Goal: Task Accomplishment & Management: Manage account settings

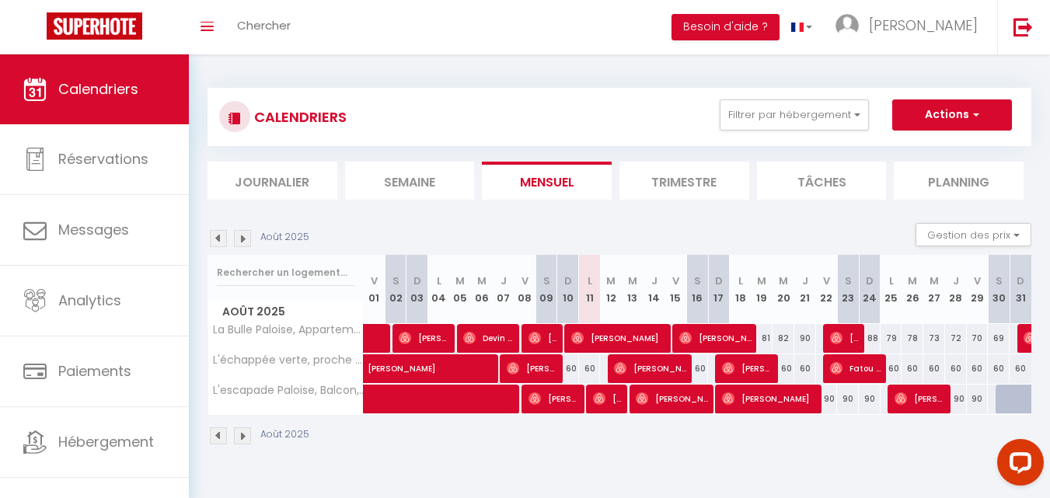
scroll to position [47, 0]
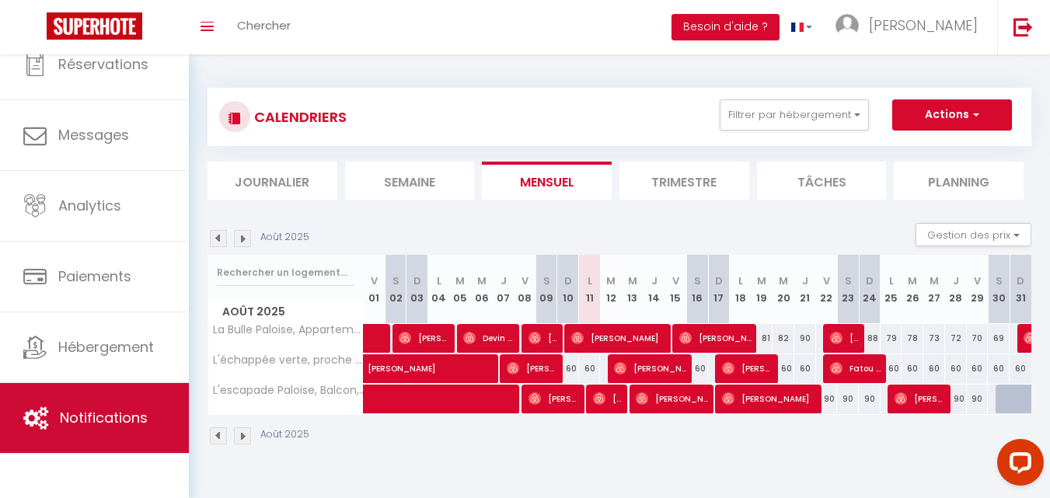
click at [106, 426] on span "Notifications" at bounding box center [104, 417] width 88 height 19
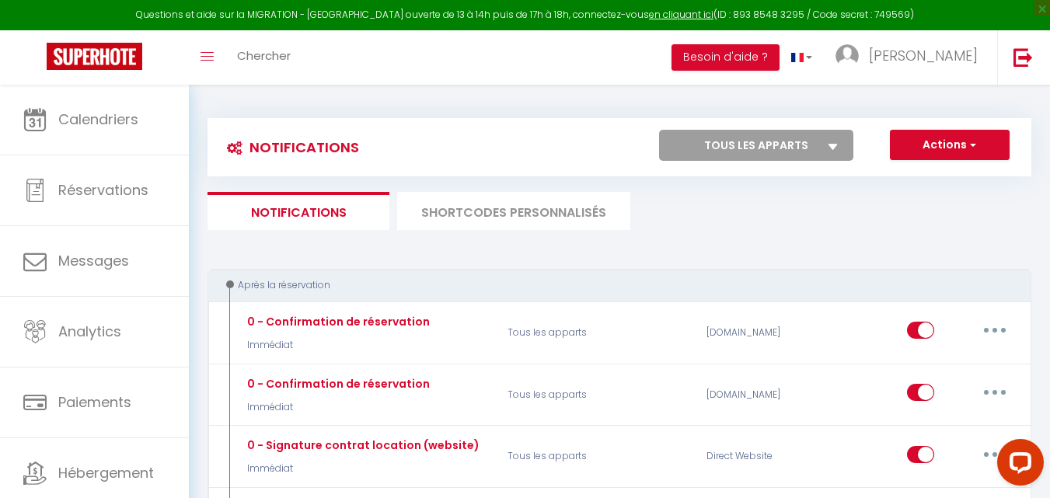
click at [455, 222] on li "SHORTCODES PERSONNALISÉS" at bounding box center [513, 211] width 233 height 38
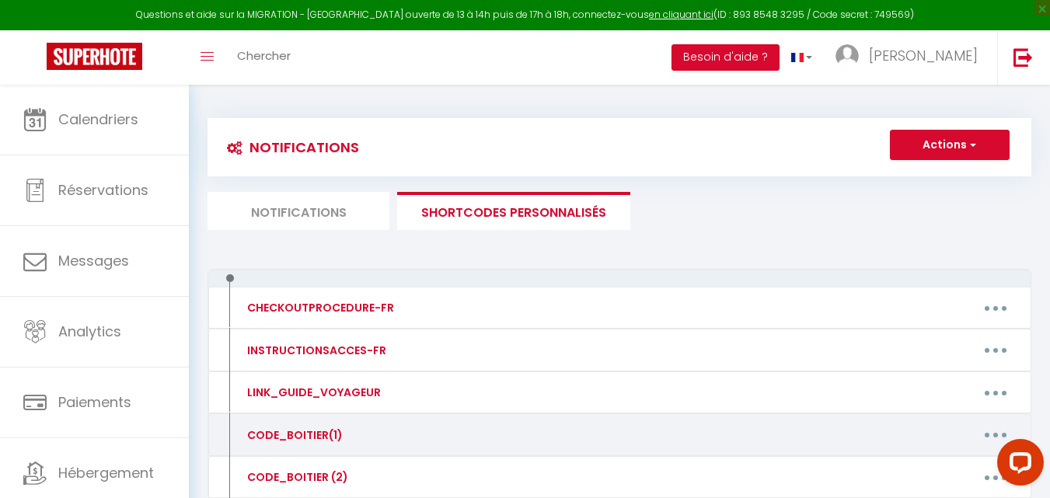
click at [856, 451] on div "CODE_BOITIER(1) Editer Supprimer" at bounding box center [620, 434] width 824 height 43
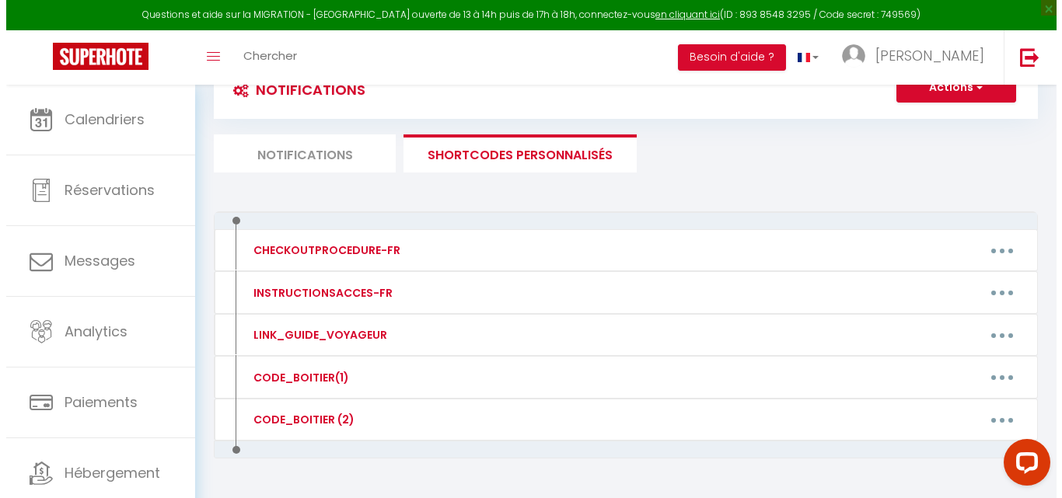
scroll to position [102, 0]
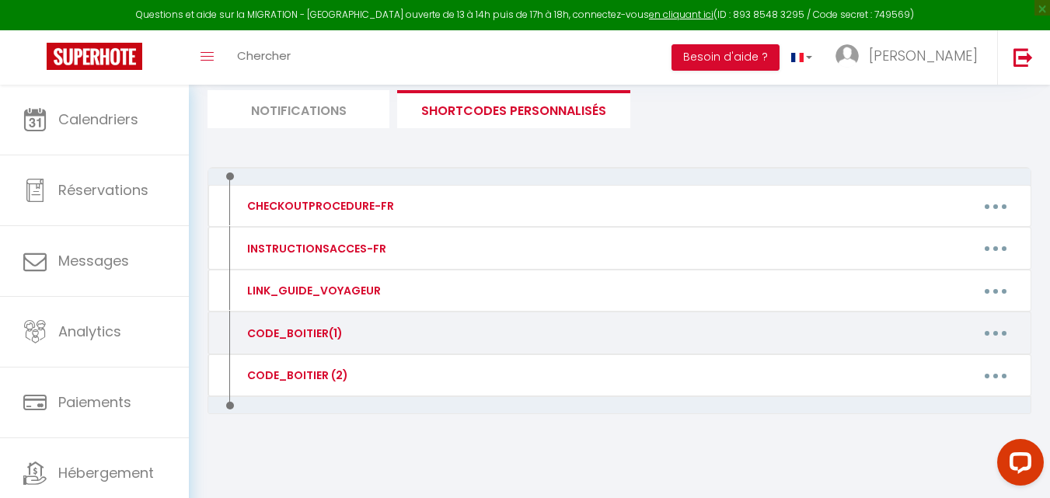
click at [1003, 341] on button "button" at bounding box center [996, 333] width 44 height 25
click at [944, 367] on link "Editer" at bounding box center [955, 368] width 115 height 26
type input "CODE_BOITIER(1)"
type textarea "CODE_BOITIER(1)"
type textarea "- 1ere boîte à clés : 1992"
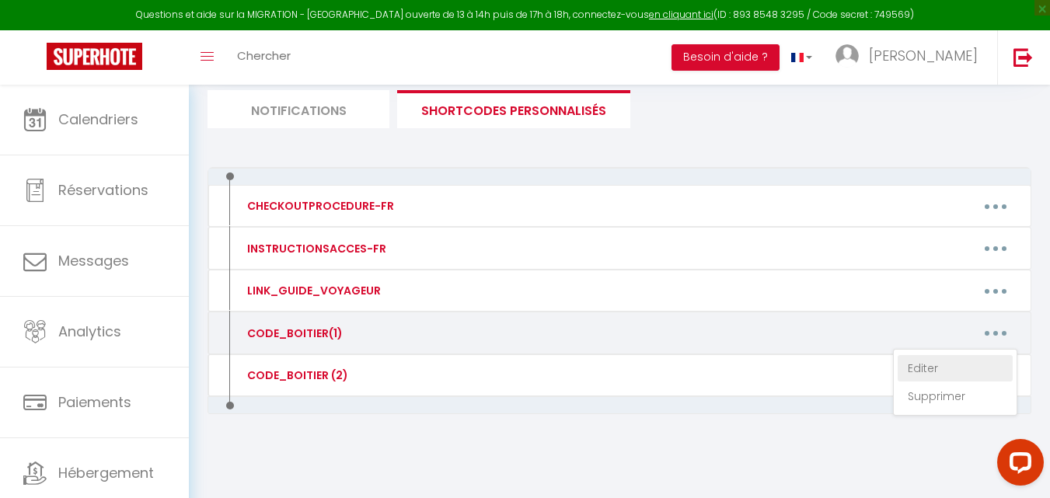
type textarea "- Boîte à clés : 1707"
type textarea "- Digicode immeuble : 2009A"
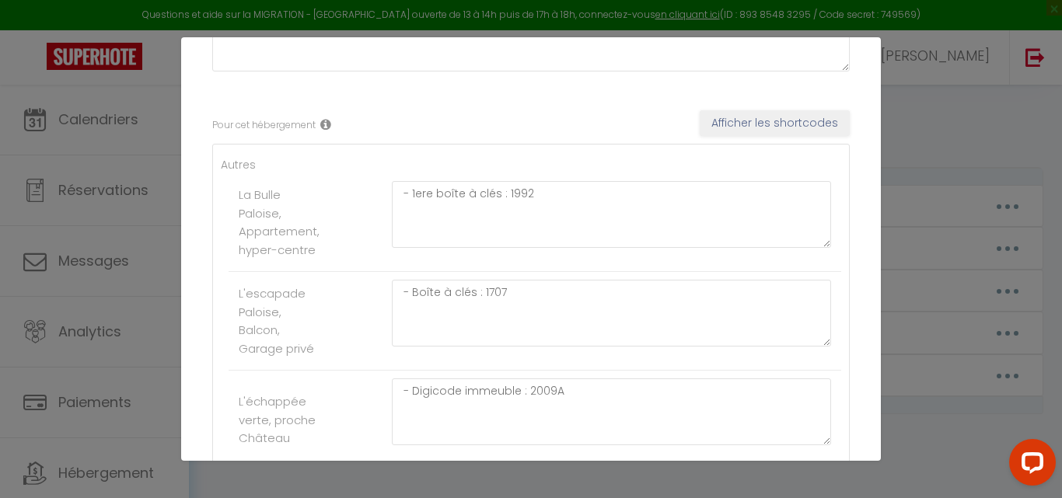
scroll to position [208, 0]
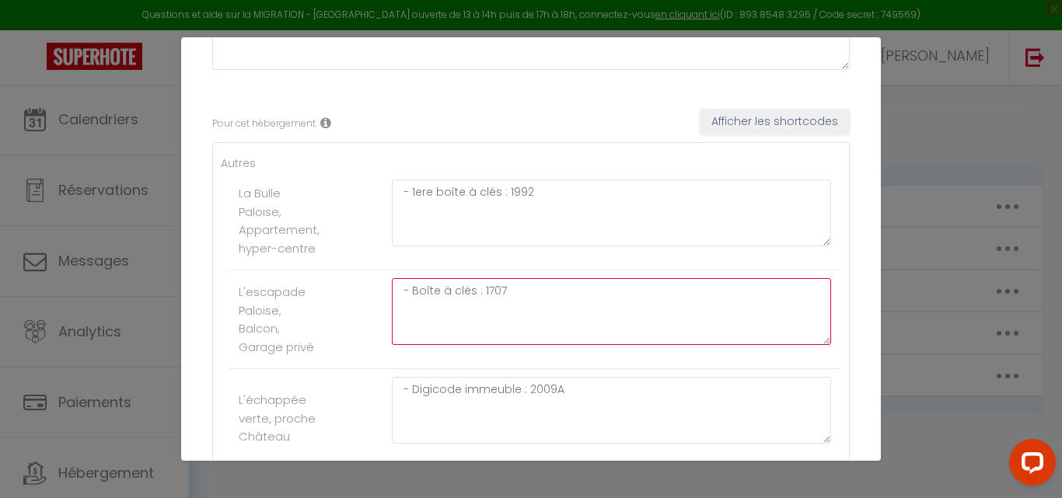
click at [560, 299] on textarea "- Boîte à clés : 1707" at bounding box center [611, 311] width 439 height 67
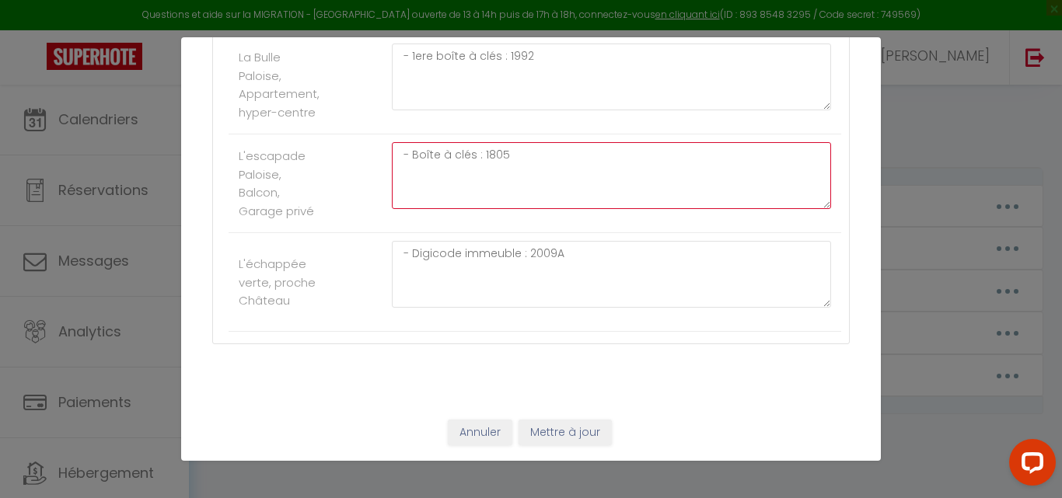
type textarea "- Boîte à clés : 1805"
click at [576, 427] on button "Mettre à jour" at bounding box center [564, 433] width 93 height 26
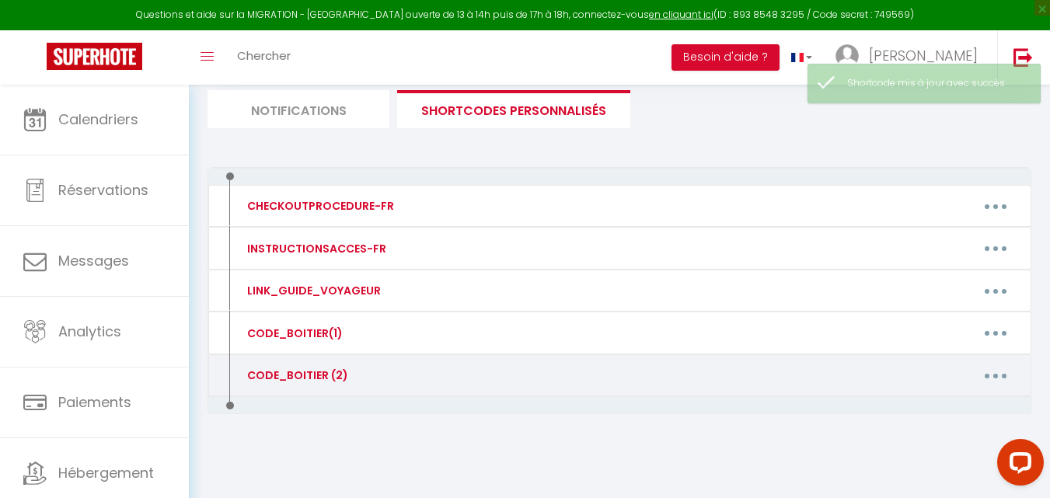
click at [991, 376] on button "button" at bounding box center [996, 375] width 44 height 25
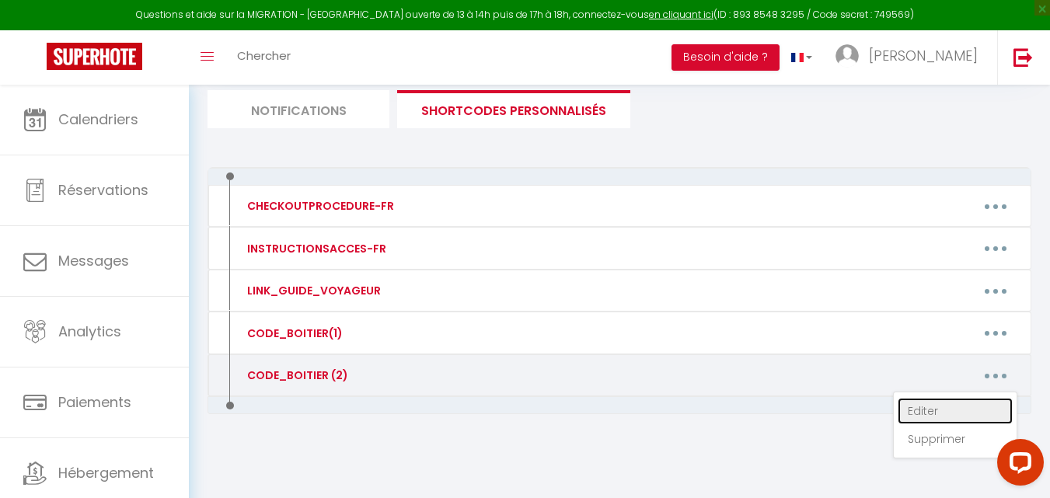
click at [957, 412] on link "Editer" at bounding box center [955, 411] width 115 height 26
type input "CODE_BOITIER (2)"
type textarea "CODE_BOITIER(2)"
type textarea "- 2eme boîte à clés : 2804"
type textarea "-----"
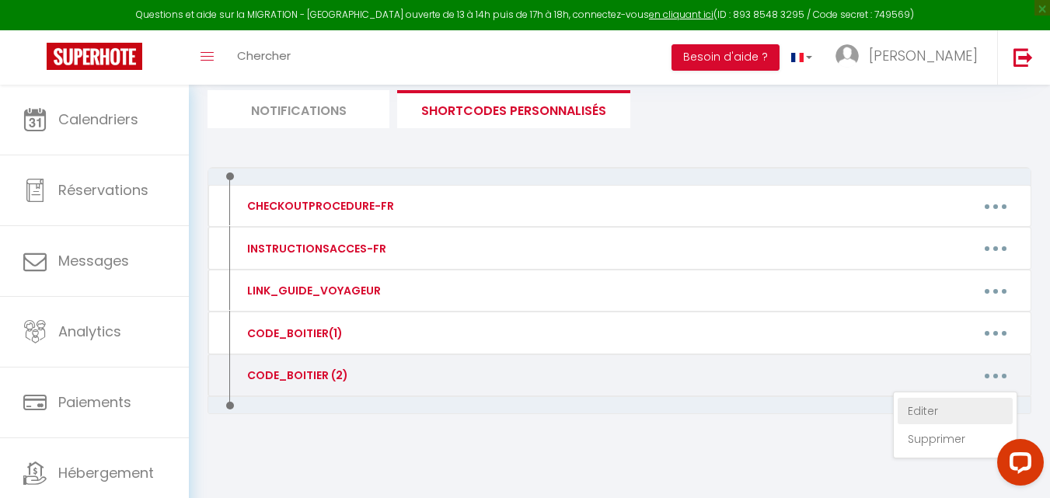
type textarea "- Boîte à clés : 1405"
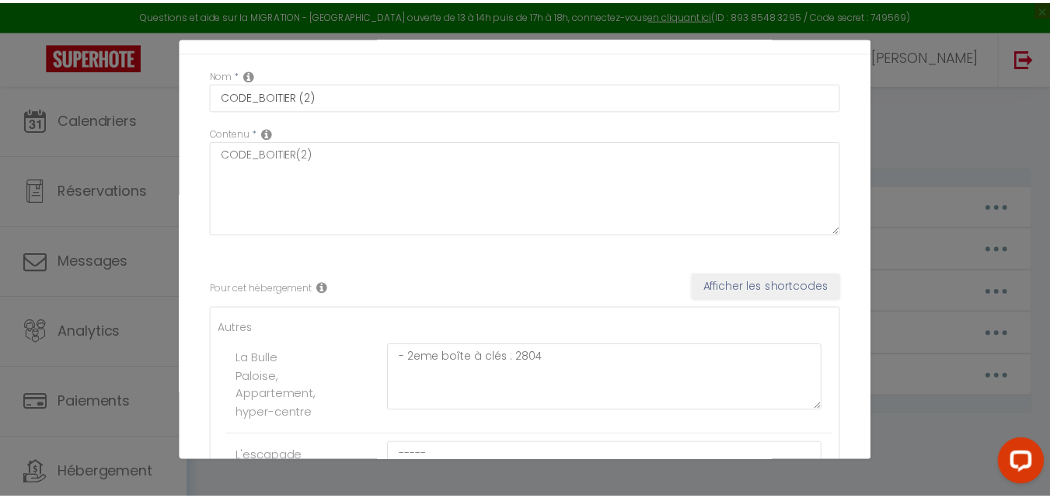
scroll to position [0, 0]
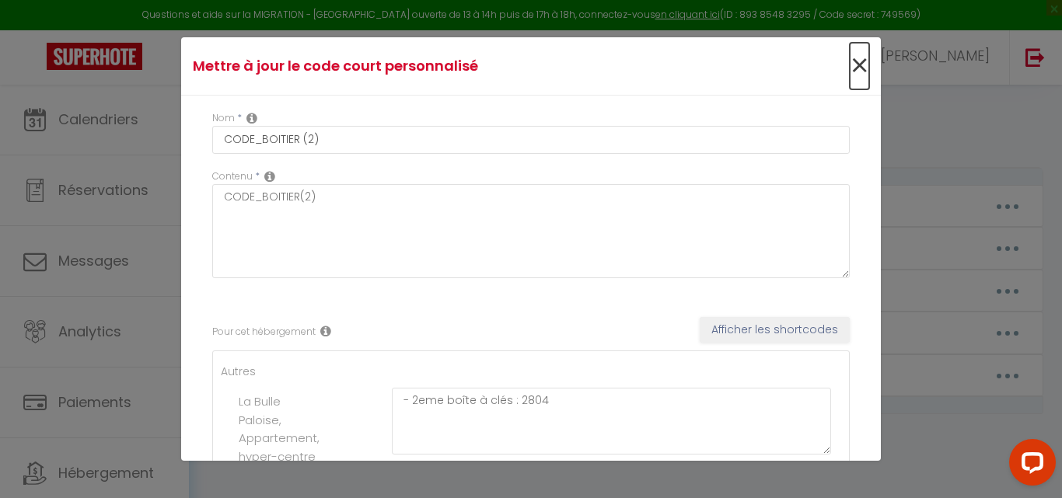
click at [849, 61] on span "×" at bounding box center [858, 66] width 19 height 47
